Goal: Information Seeking & Learning: Learn about a topic

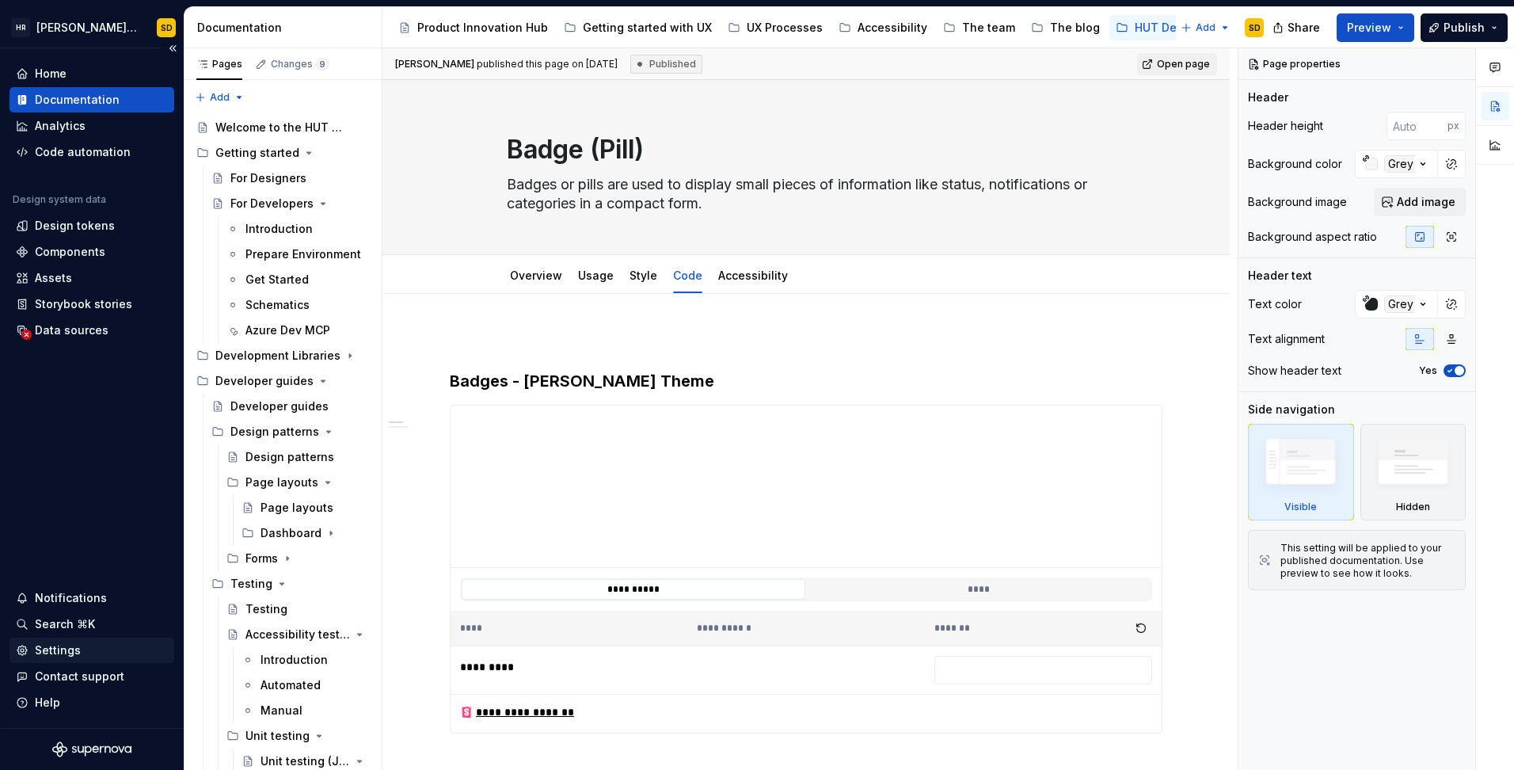
click at [57, 644] on div "Settings" at bounding box center [58, 650] width 46 height 16
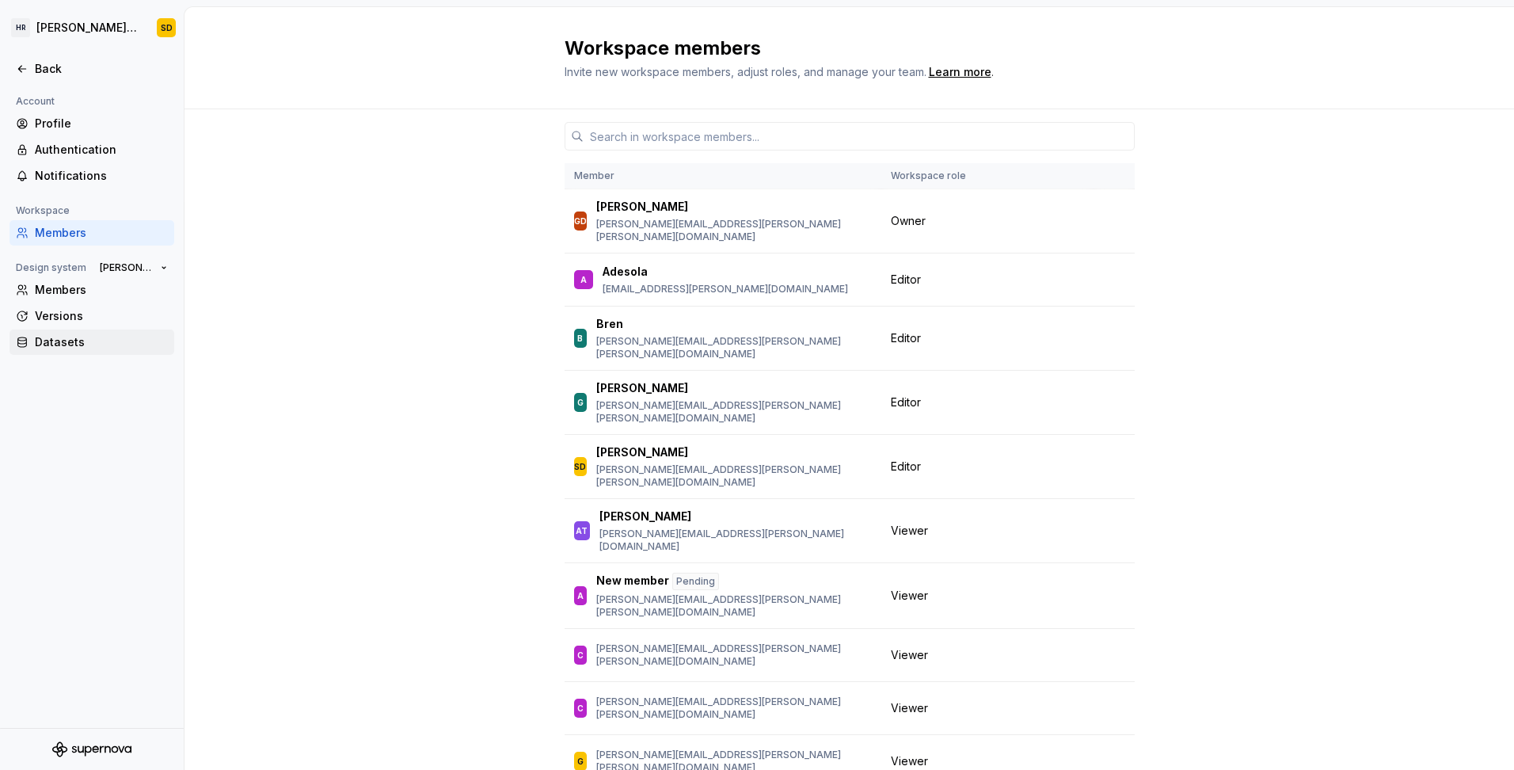
click at [53, 341] on div "Datasets" at bounding box center [101, 342] width 133 height 16
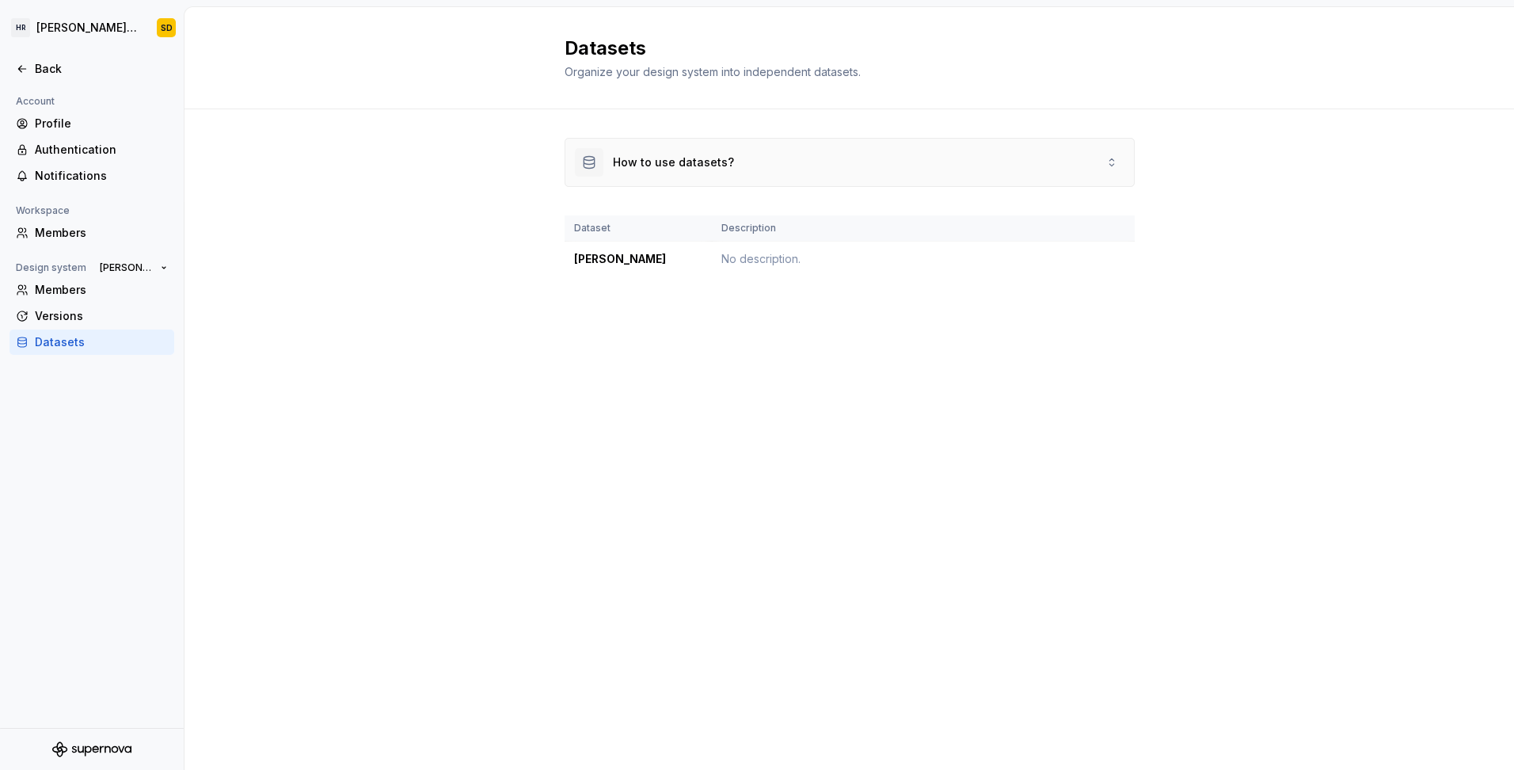
click at [668, 162] on div "How to use datasets?" at bounding box center [673, 162] width 121 height 16
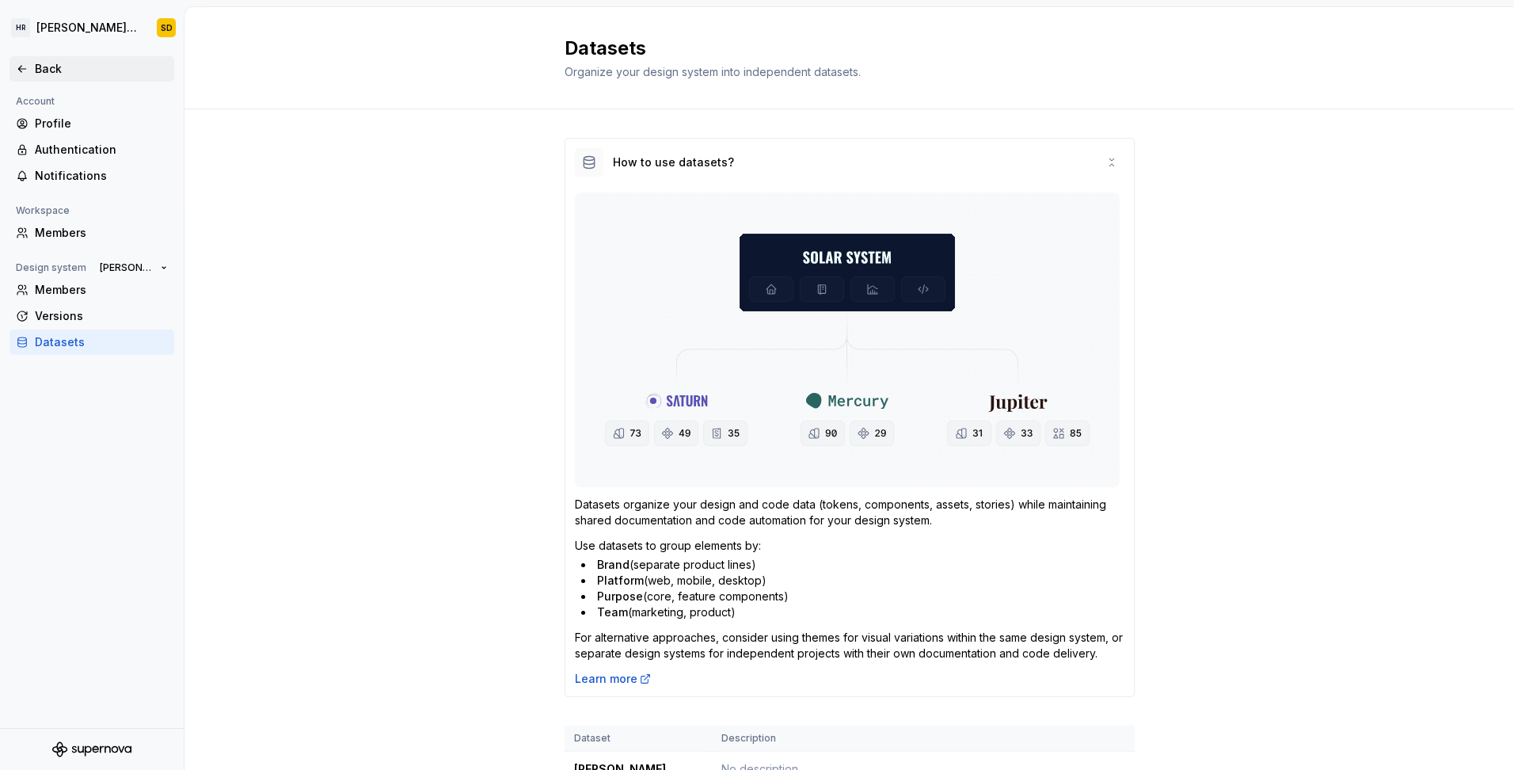
click at [19, 68] on icon at bounding box center [21, 69] width 7 height 6
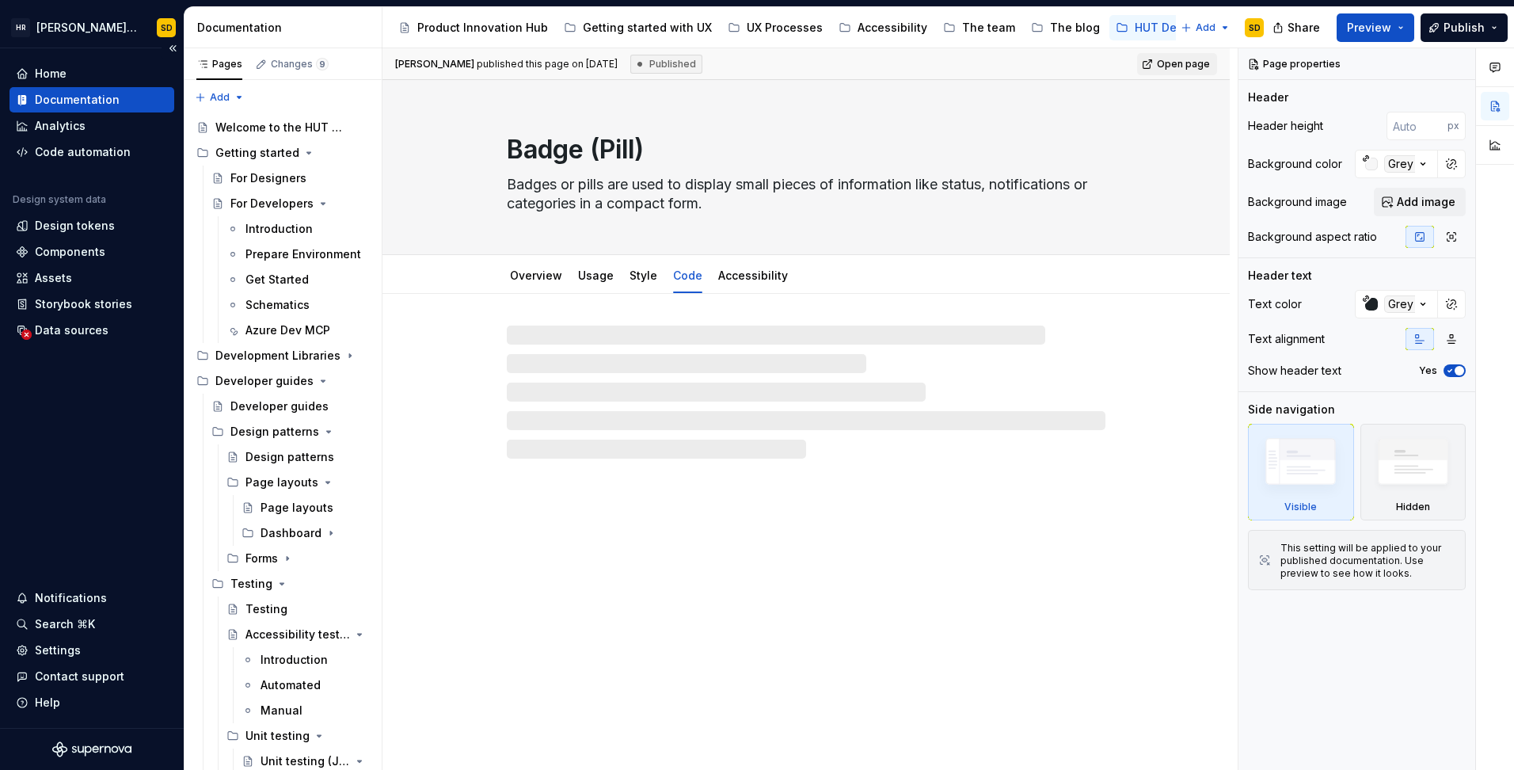
type textarea "*"
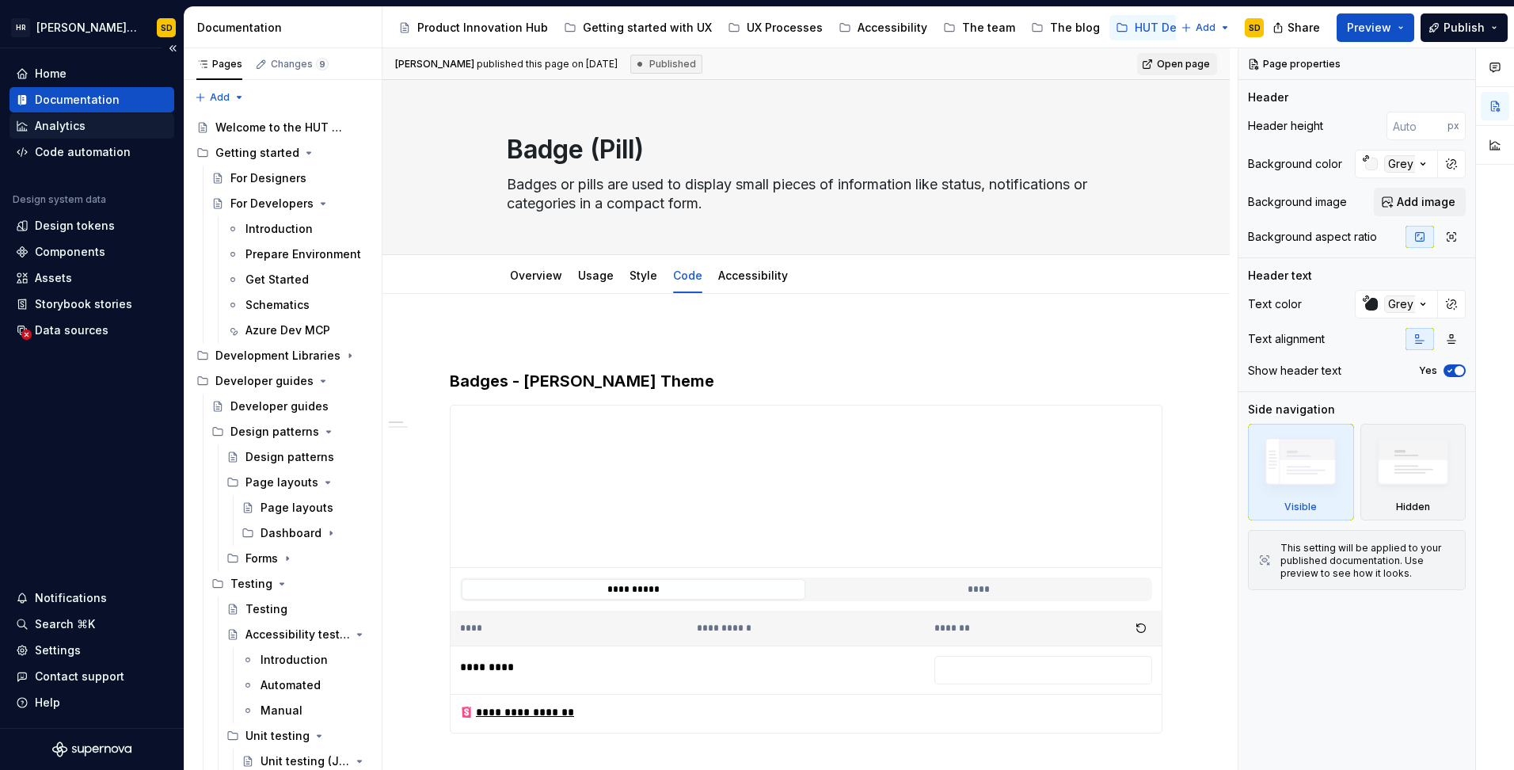
click at [54, 127] on div "Analytics" at bounding box center [60, 126] width 51 height 16
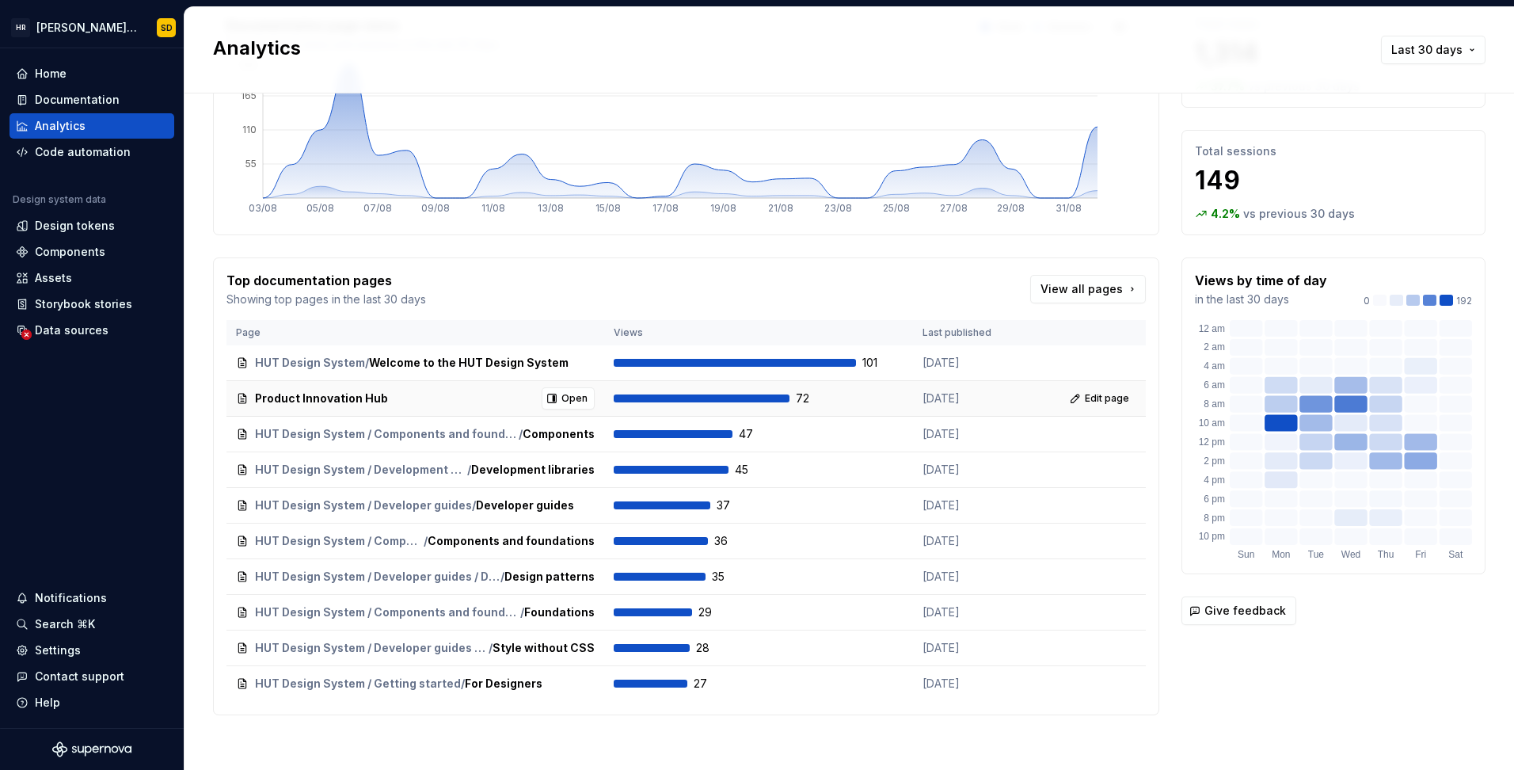
scroll to position [125, 0]
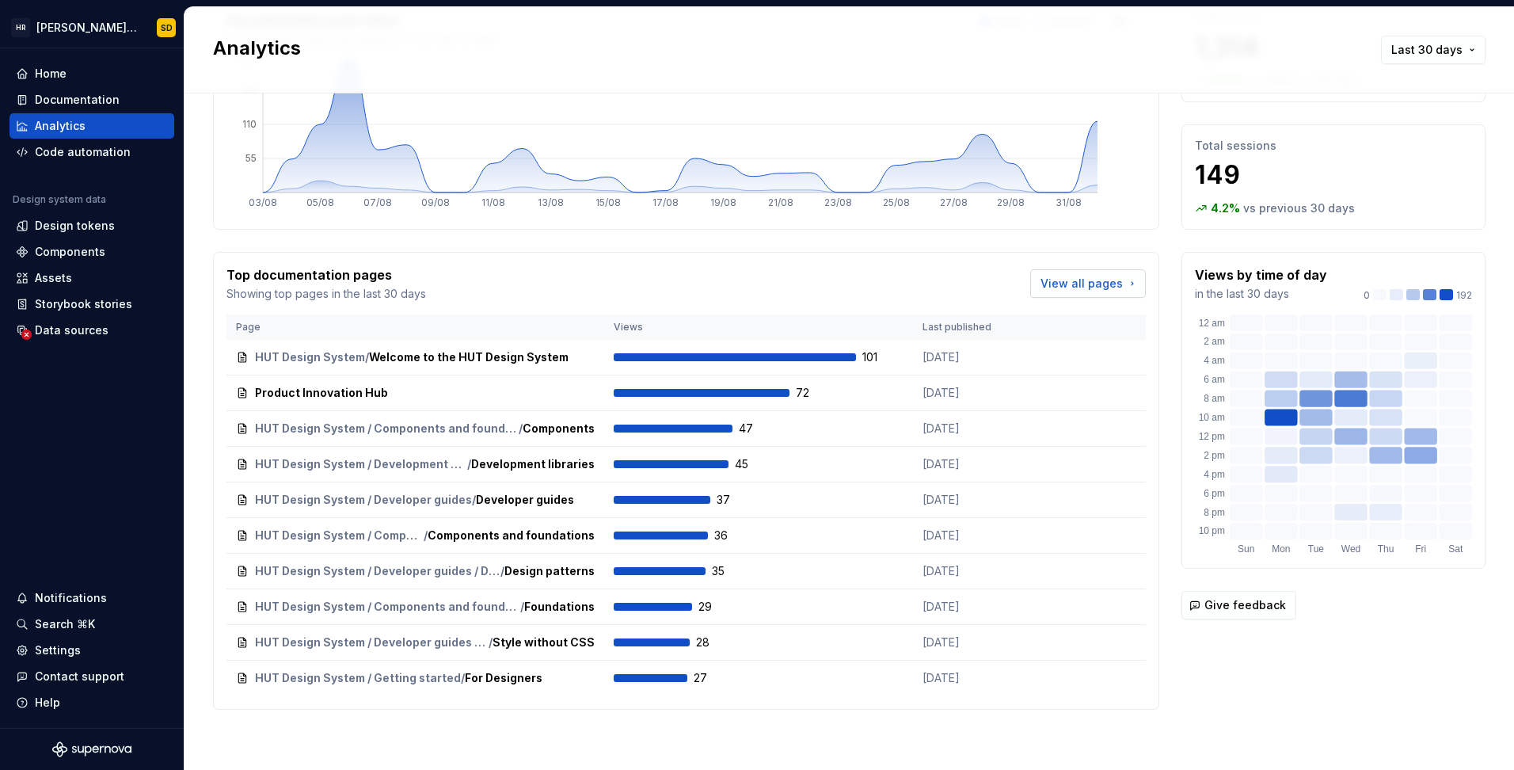
click at [1093, 289] on span "View all pages" at bounding box center [1081, 284] width 82 height 16
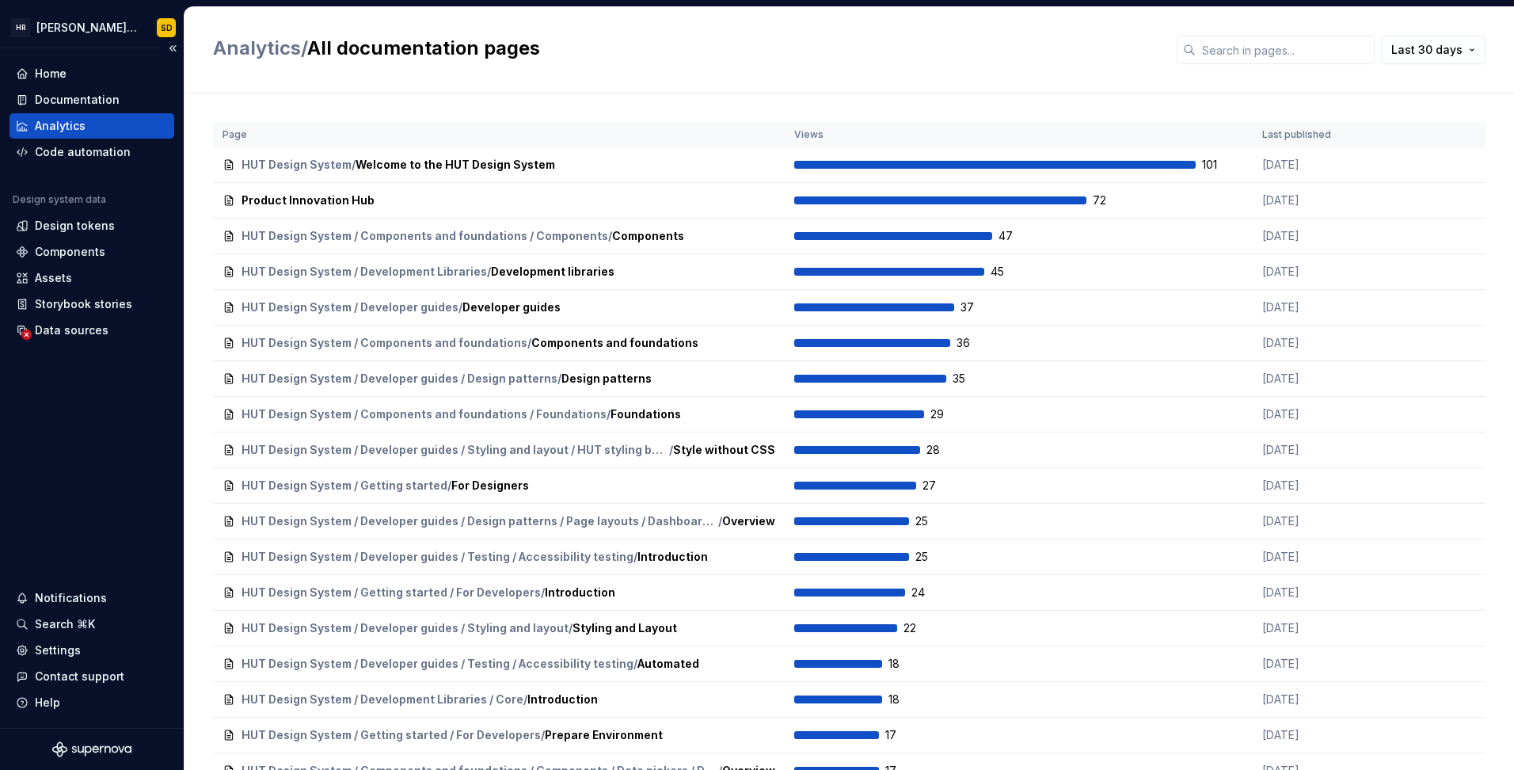
click at [78, 123] on div "Analytics" at bounding box center [60, 126] width 51 height 16
